Goal: Information Seeking & Learning: Understand process/instructions

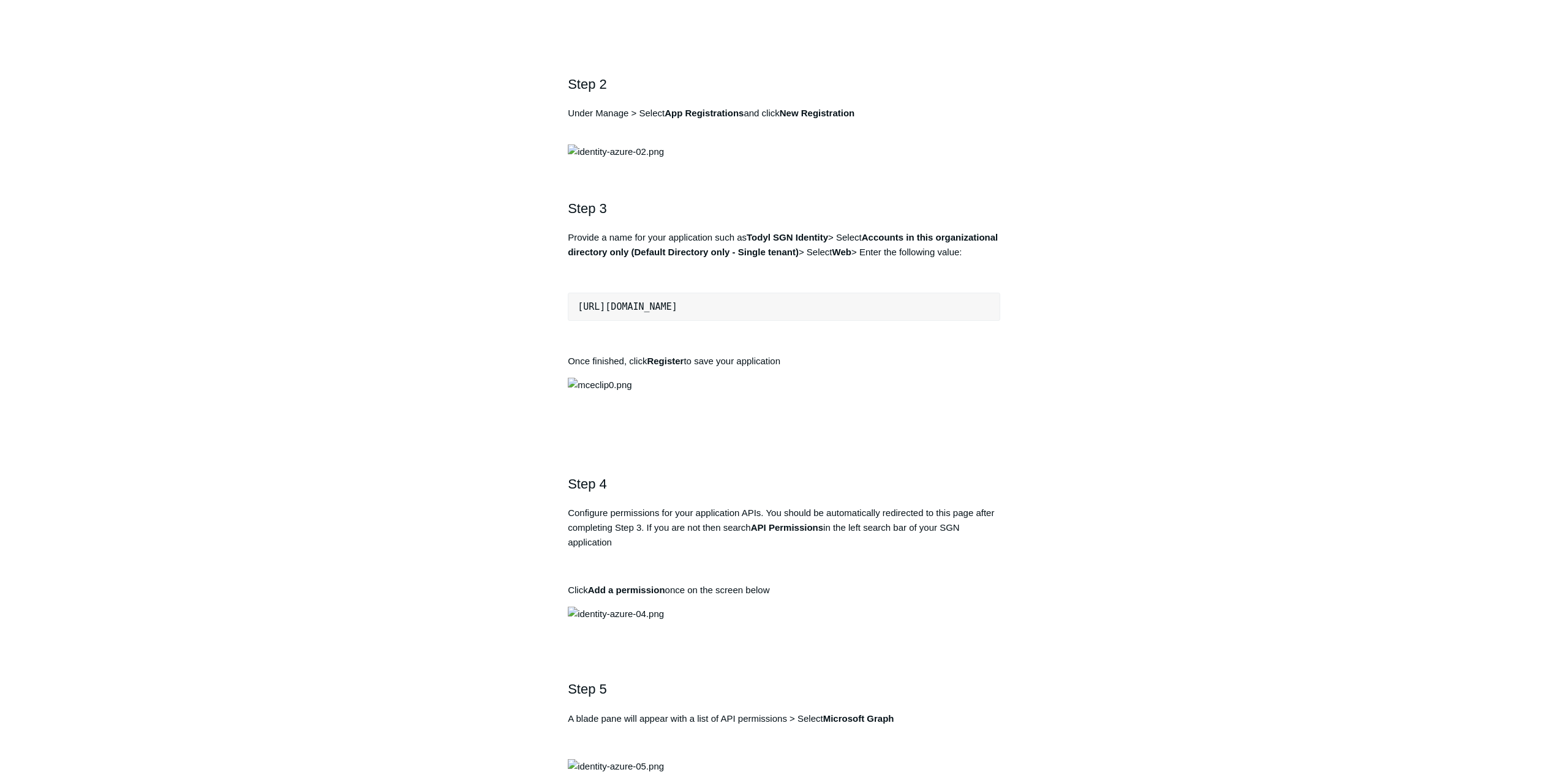
scroll to position [875, 0]
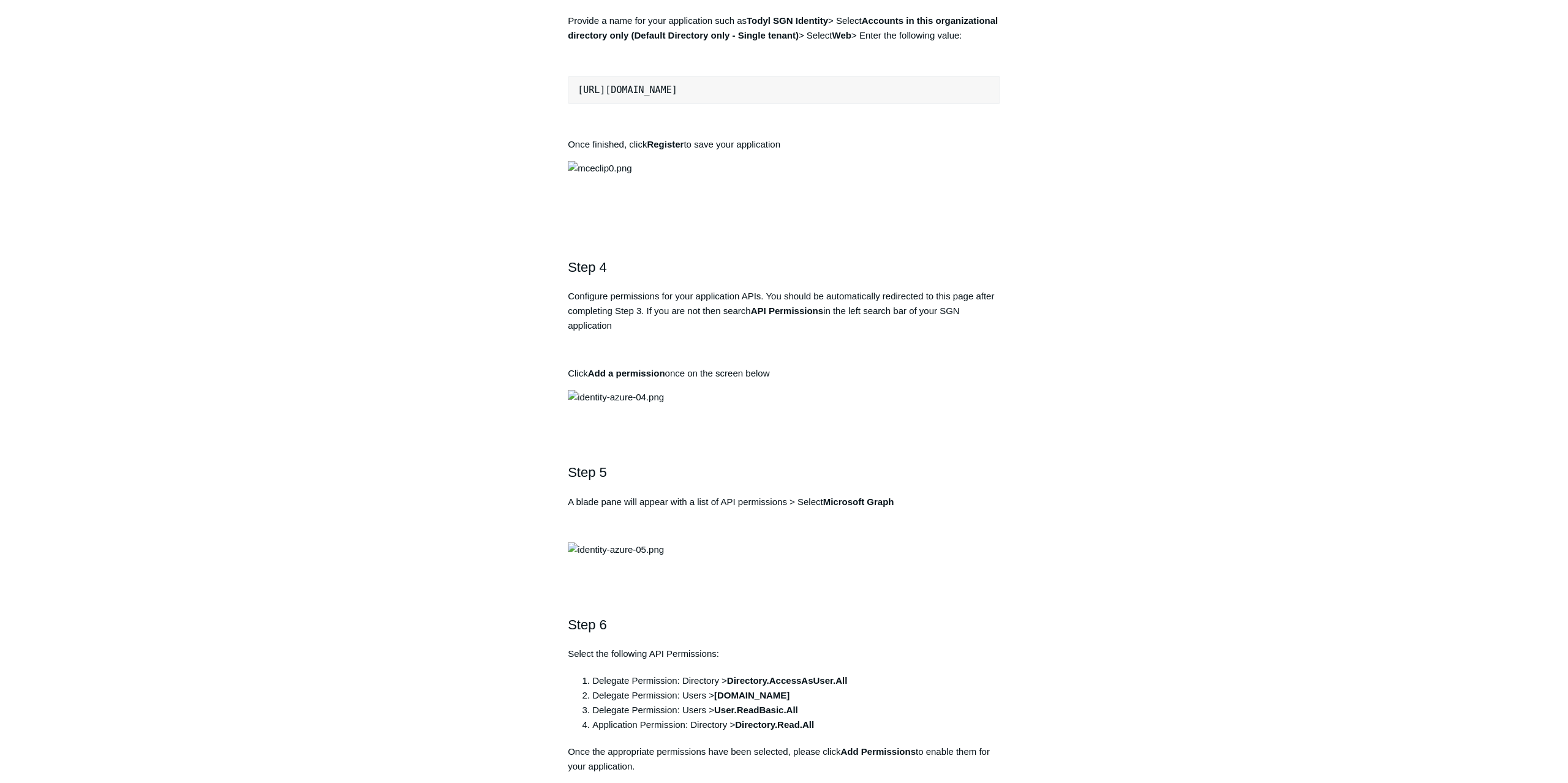
drag, startPoint x: 639, startPoint y: 459, endPoint x: 551, endPoint y: 412, distance: 99.8
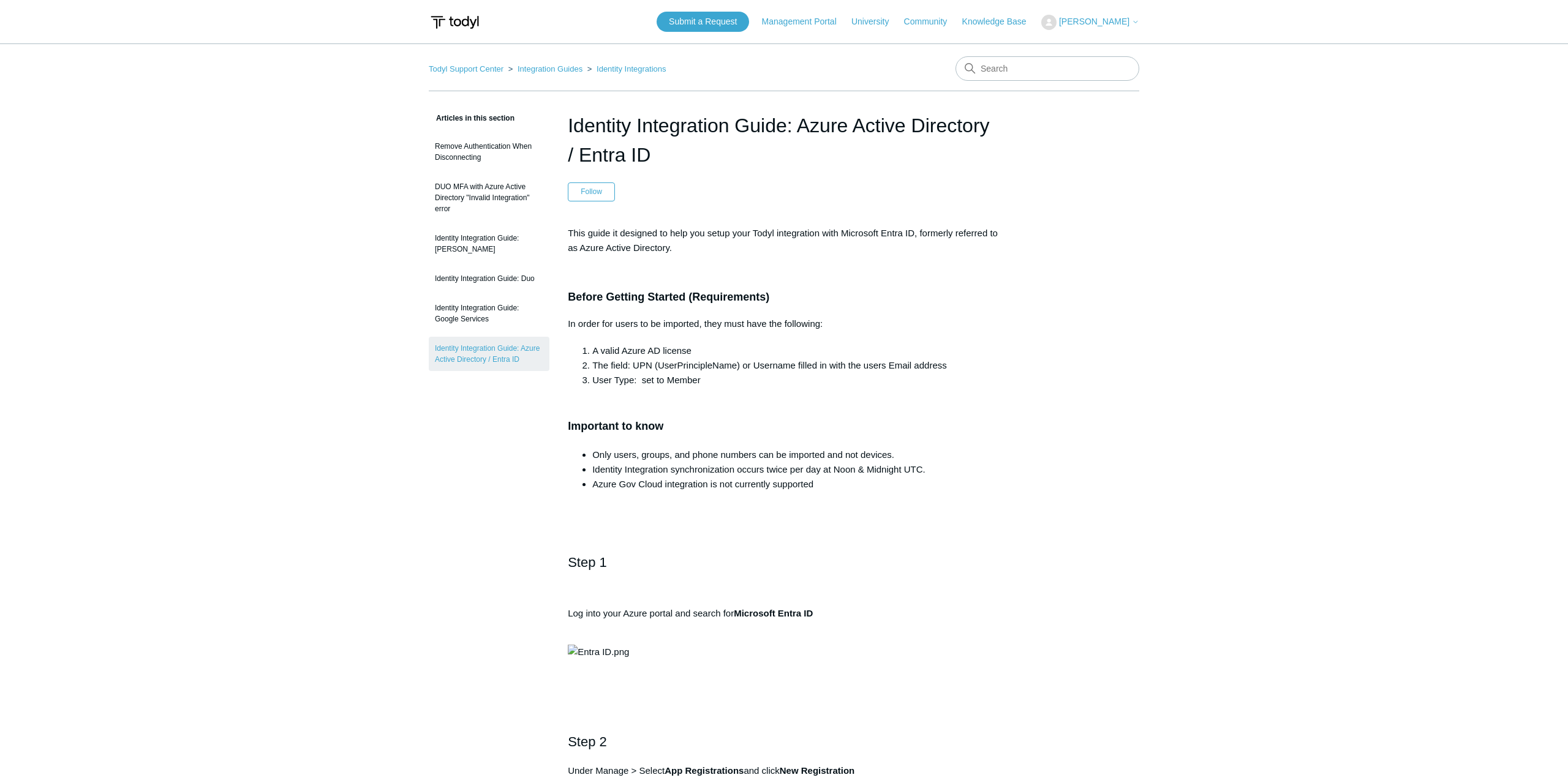
scroll to position [875, 0]
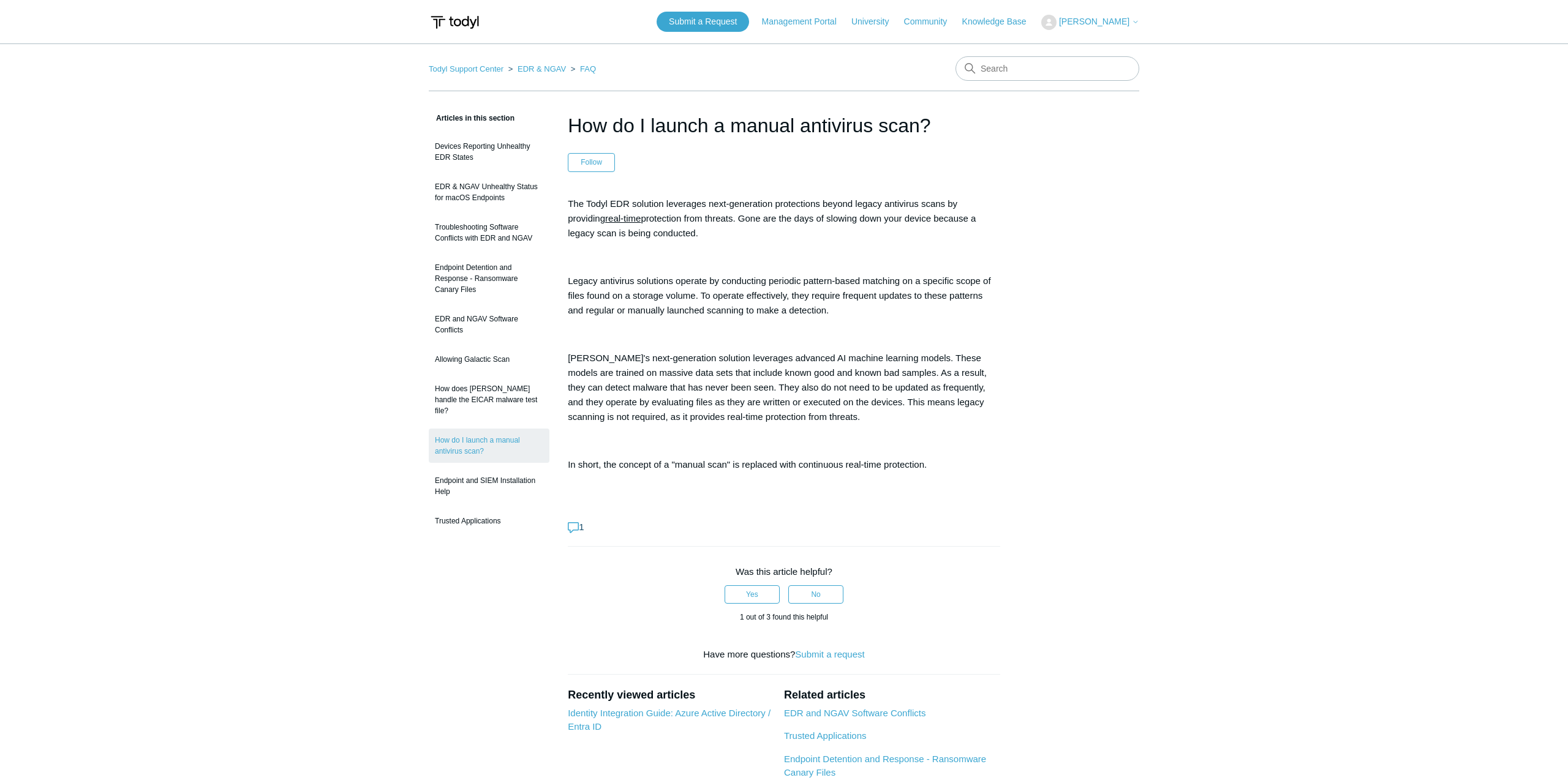
drag, startPoint x: 657, startPoint y: 205, endPoint x: 720, endPoint y: 242, distance: 73.1
click at [720, 242] on div "The Todyl EDR solution leverages next-generation protections beyond legacy anti…" at bounding box center [784, 346] width 432 height 299
click at [720, 243] on div "The Todyl EDR solution leverages next-generation protections beyond legacy anti…" at bounding box center [784, 346] width 432 height 299
drag, startPoint x: 696, startPoint y: 231, endPoint x: 705, endPoint y: 213, distance: 20.1
click at [705, 213] on p "The Todyl EDR solution leverages next-generation protections beyond legacy anti…" at bounding box center [784, 218] width 432 height 44
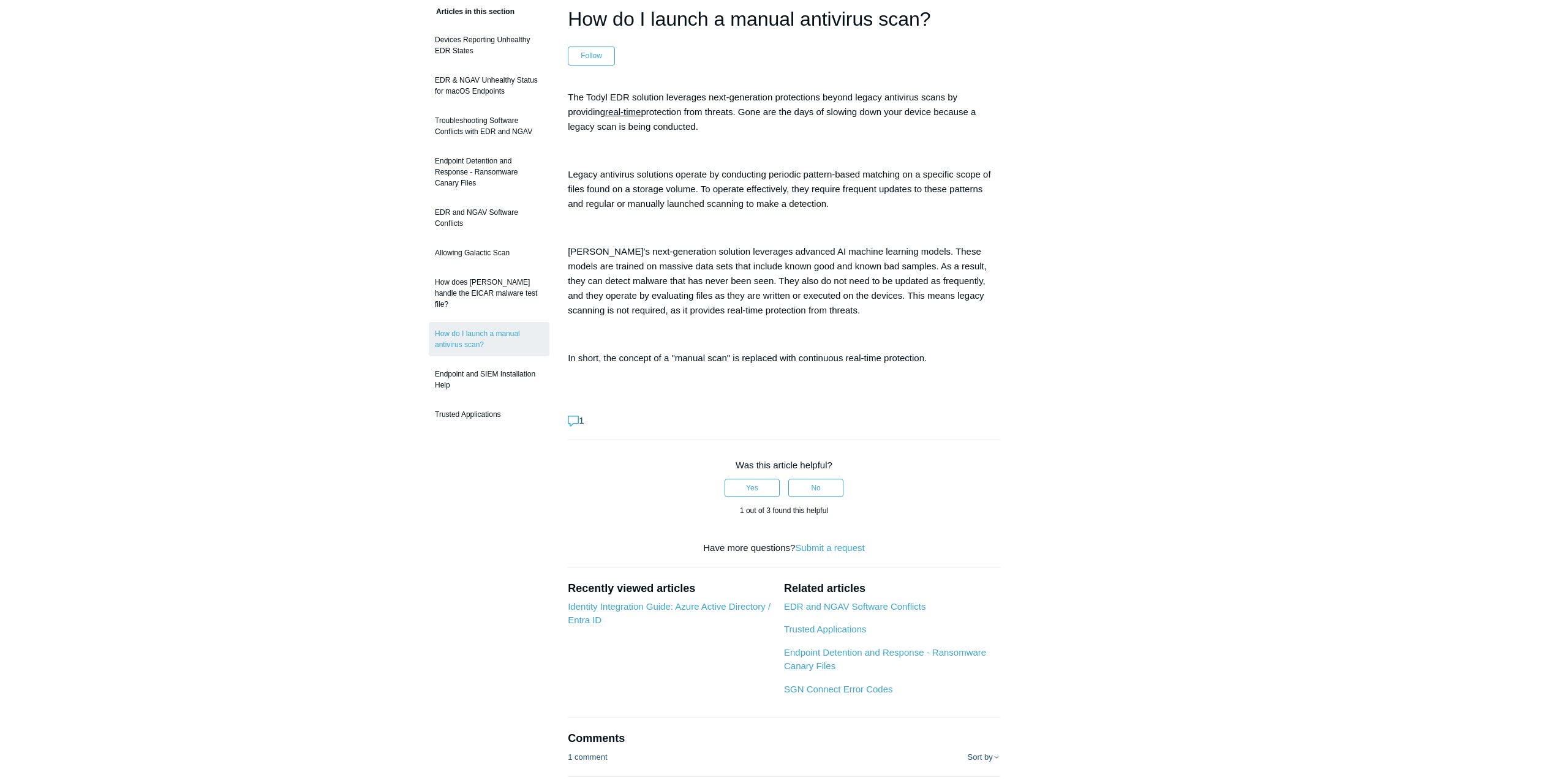
scroll to position [187, 0]
